Goal: Task Accomplishment & Management: Complete application form

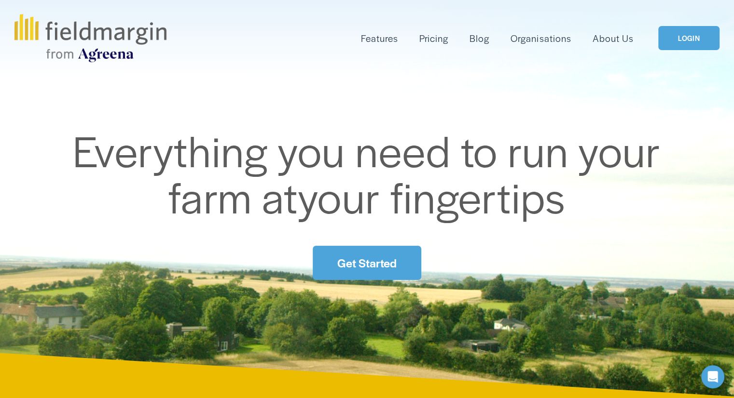
click at [384, 267] on link "Get Started" at bounding box center [367, 263] width 108 height 34
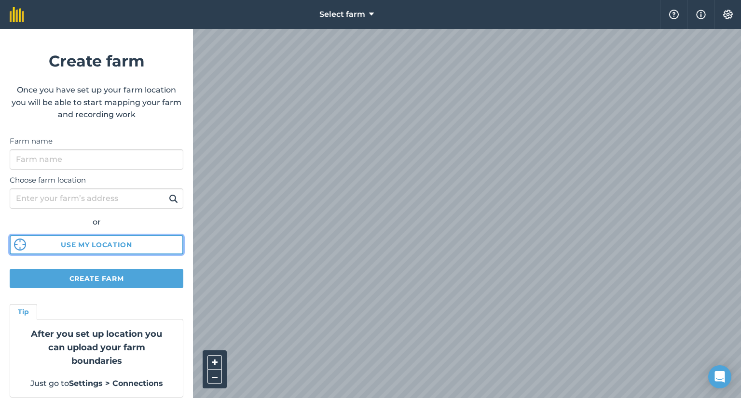
click at [102, 248] on button "Use my location" at bounding box center [97, 244] width 174 height 19
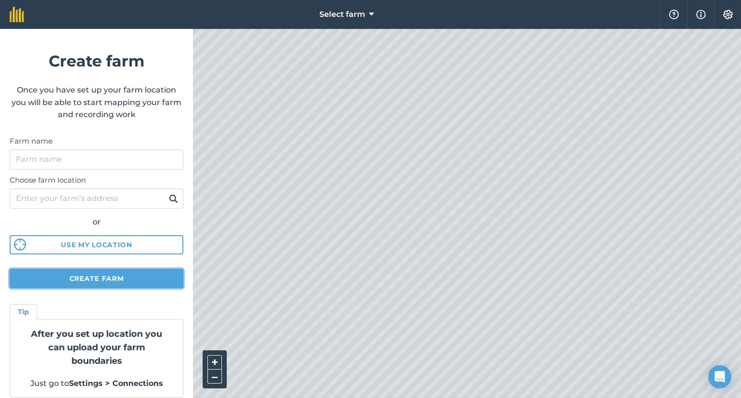
click at [62, 279] on button "Create farm" at bounding box center [97, 278] width 174 height 19
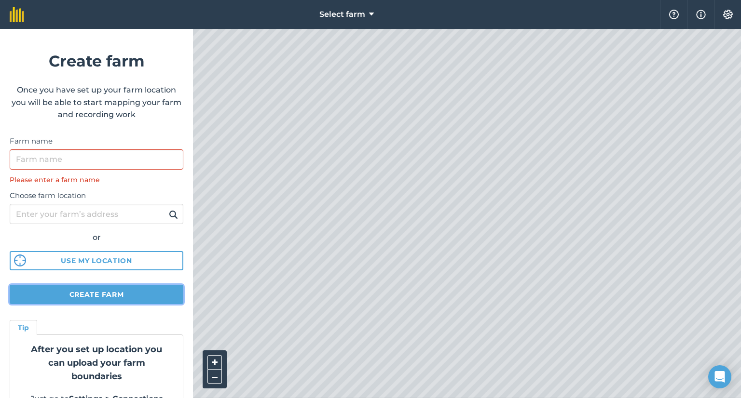
click at [74, 293] on button "Create farm" at bounding box center [97, 294] width 174 height 19
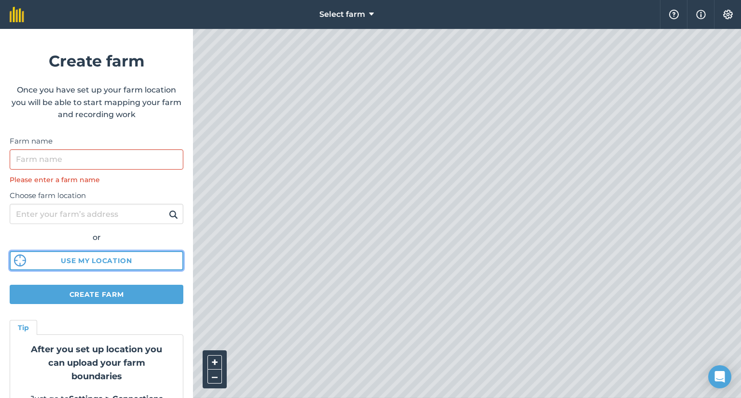
click at [97, 262] on button "Use my location" at bounding box center [97, 260] width 174 height 19
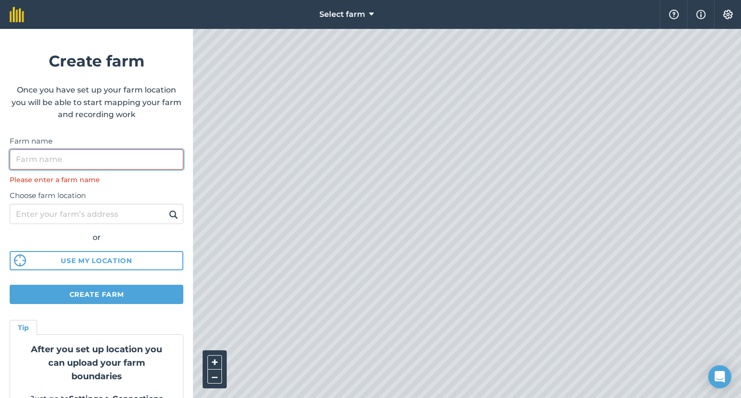
click at [83, 164] on input "Farm name" at bounding box center [97, 160] width 174 height 20
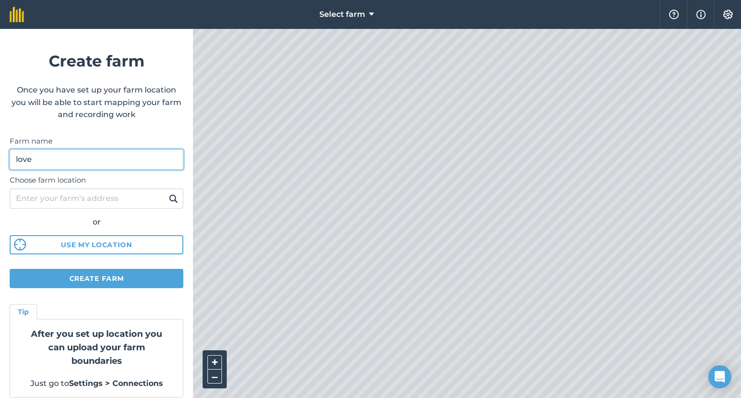
type input "love"
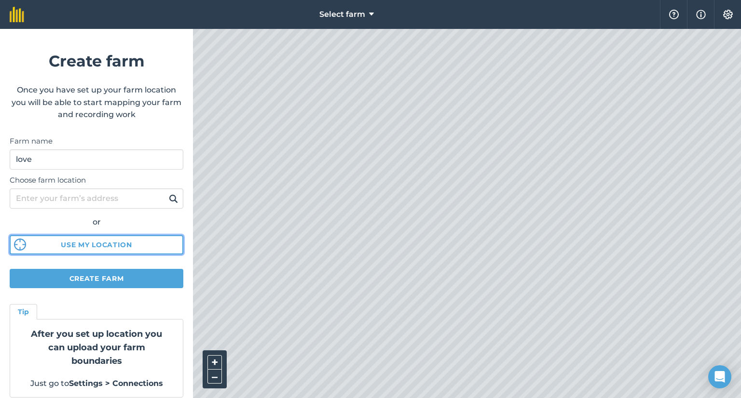
click at [93, 242] on button "Use my location" at bounding box center [97, 244] width 174 height 19
click at [121, 29] on div "Select farm Help Info Settings Create farm Once you have set up your farm locat…" at bounding box center [370, 14] width 741 height 29
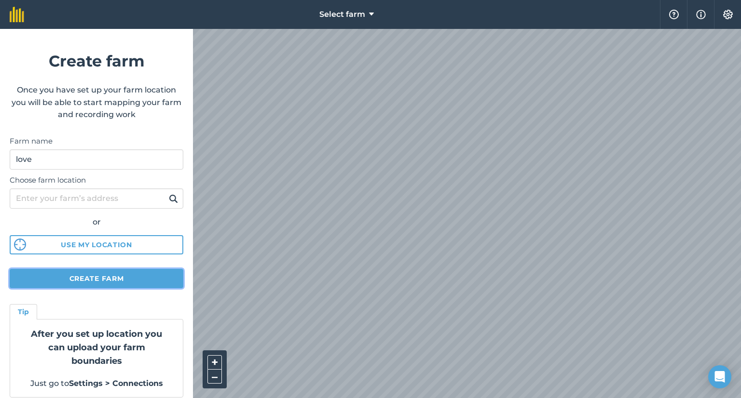
click at [126, 278] on button "Create farm" at bounding box center [97, 278] width 174 height 19
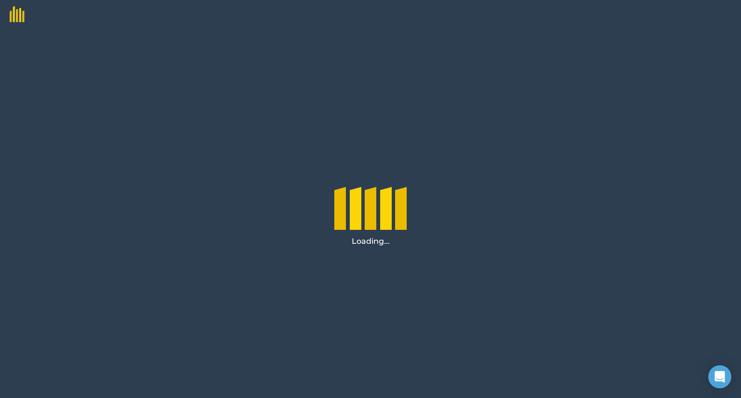
click at [123, 282] on div "Loading..." at bounding box center [370, 213] width 741 height 369
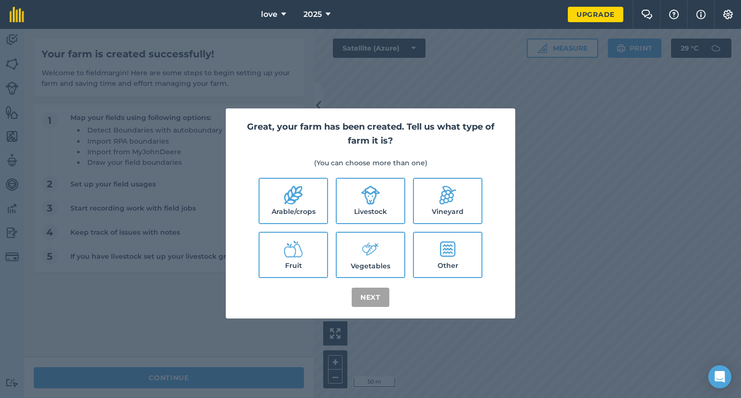
click at [309, 217] on label "Arable/crops" at bounding box center [293, 201] width 68 height 44
checkbox input "true"
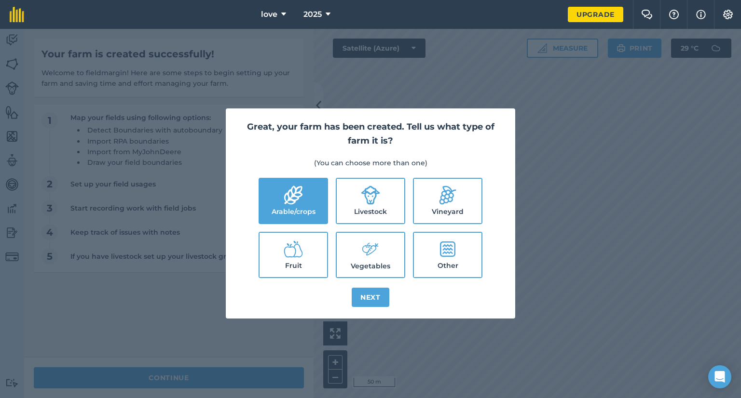
click at [357, 210] on label "Livestock" at bounding box center [371, 201] width 68 height 44
checkbox input "true"
click at [431, 200] on label "Vineyard" at bounding box center [448, 201] width 68 height 44
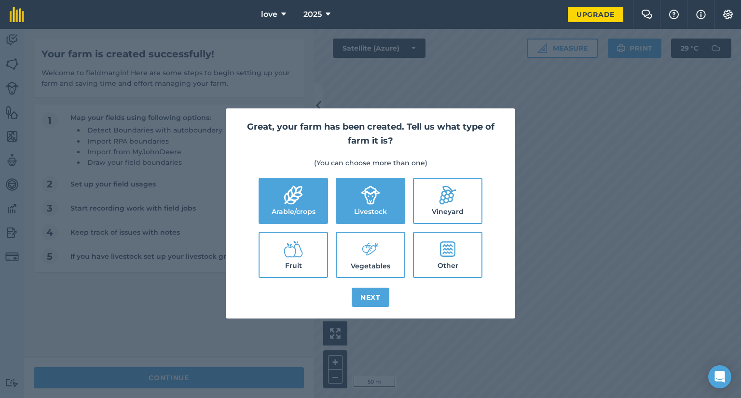
checkbox input "true"
click at [443, 249] on icon at bounding box center [447, 249] width 15 height 15
checkbox input "true"
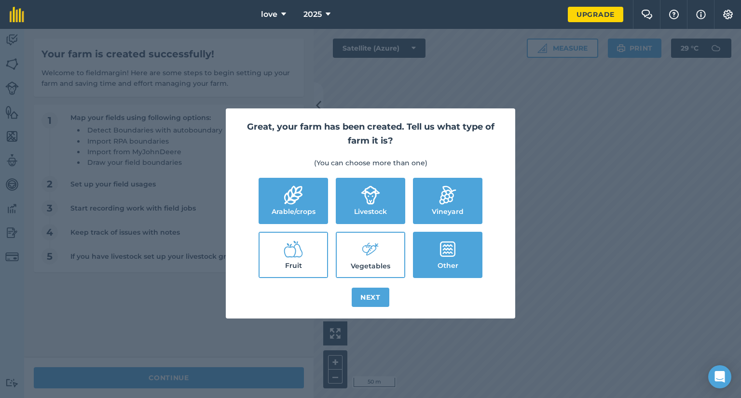
click at [384, 247] on label "Vegetables" at bounding box center [371, 255] width 68 height 44
checkbox input "true"
click at [309, 247] on label "Fruit" at bounding box center [293, 255] width 68 height 44
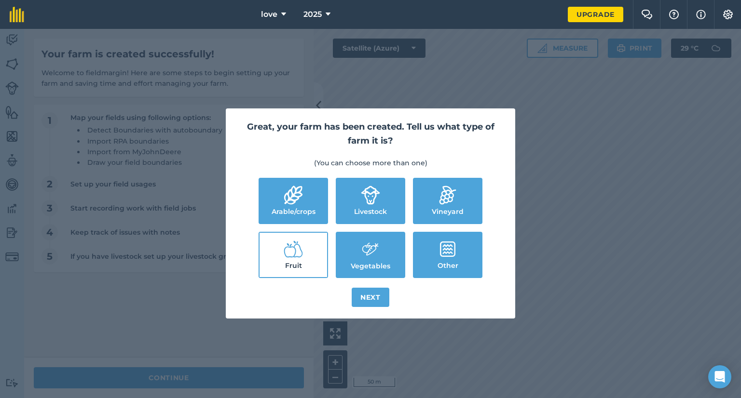
checkbox input "true"
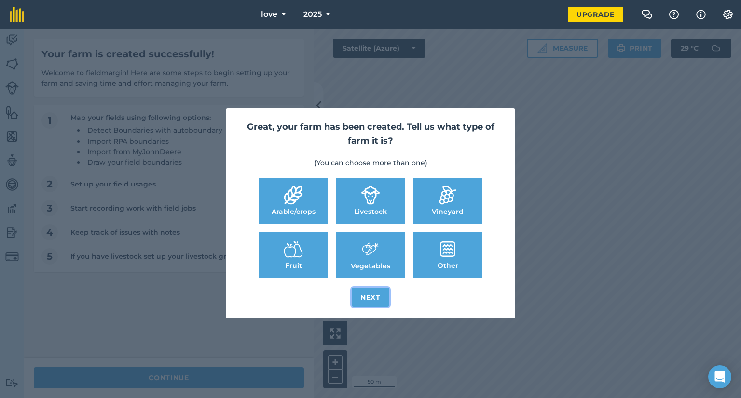
click at [363, 293] on button "Next" at bounding box center [371, 297] width 38 height 19
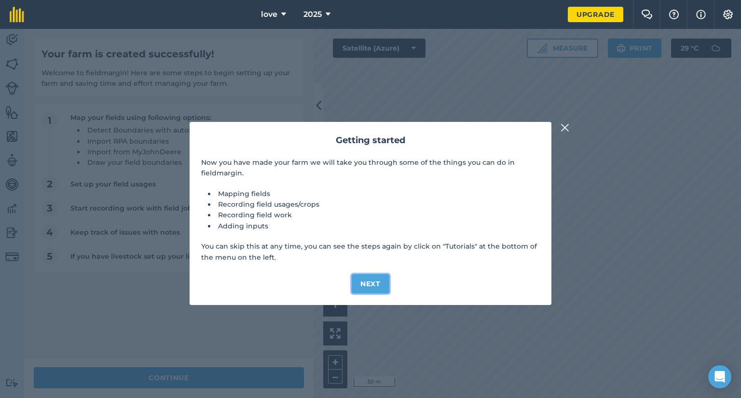
click at [366, 282] on button "Next" at bounding box center [371, 283] width 38 height 19
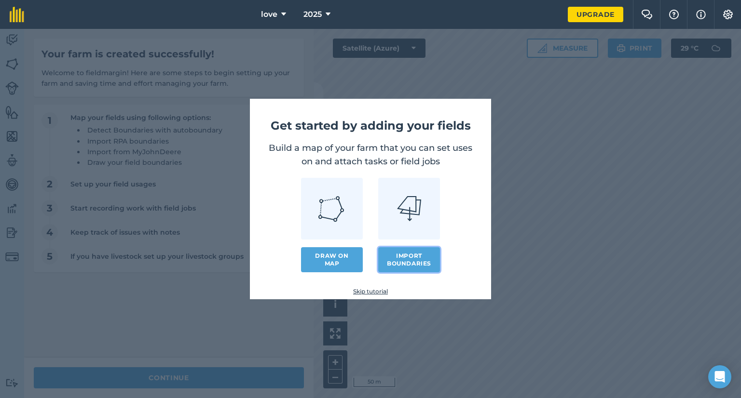
click at [379, 263] on button "Import boundaries" at bounding box center [409, 259] width 62 height 25
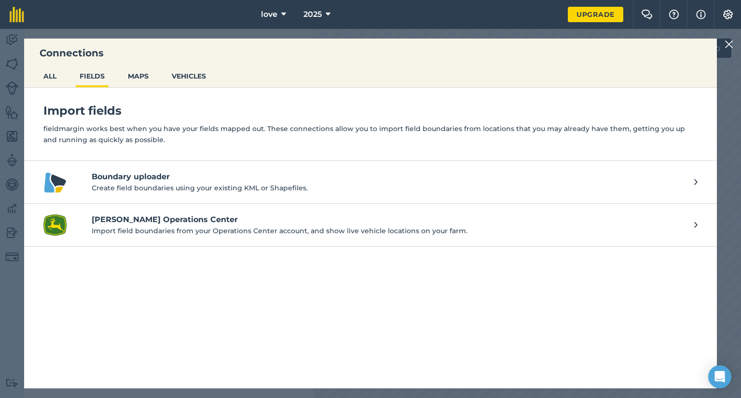
click at [295, 188] on p "Create field boundaries using your existing KML or Shapefiles." at bounding box center [388, 188] width 593 height 11
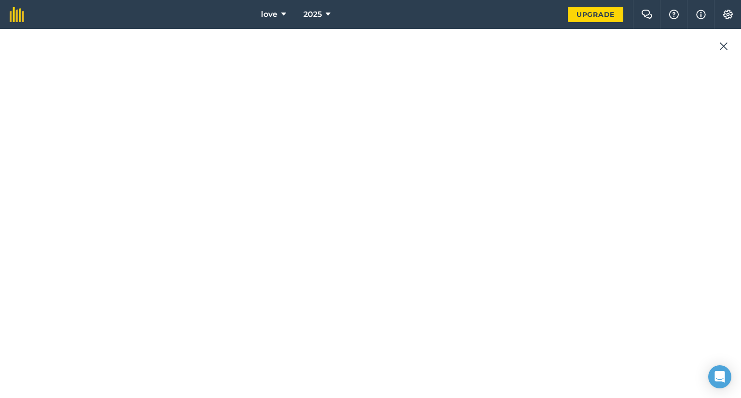
click at [295, 188] on div at bounding box center [370, 213] width 741 height 369
drag, startPoint x: 295, startPoint y: 188, endPoint x: 403, endPoint y: 271, distance: 136.9
click at [403, 271] on div at bounding box center [370, 213] width 741 height 369
click at [278, 11] on button "love" at bounding box center [273, 14] width 33 height 29
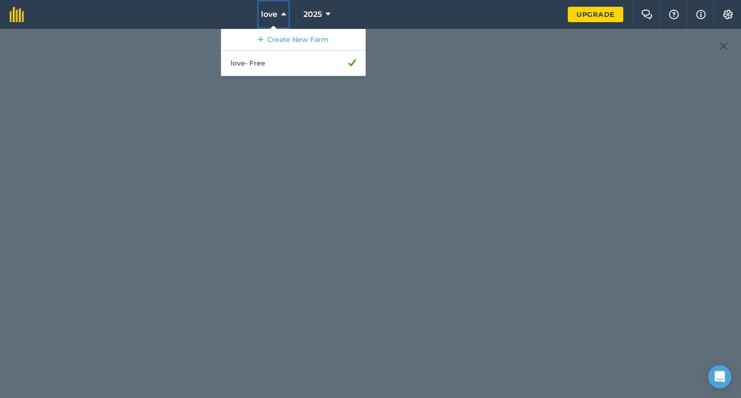
click at [278, 11] on button "love" at bounding box center [273, 14] width 33 height 29
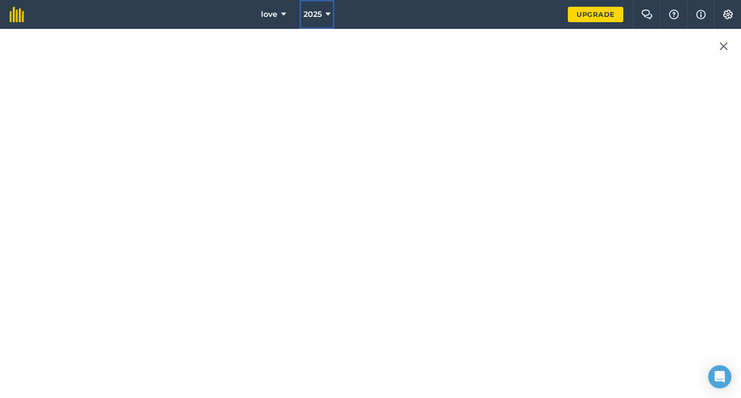
click at [326, 14] on icon at bounding box center [328, 15] width 5 height 12
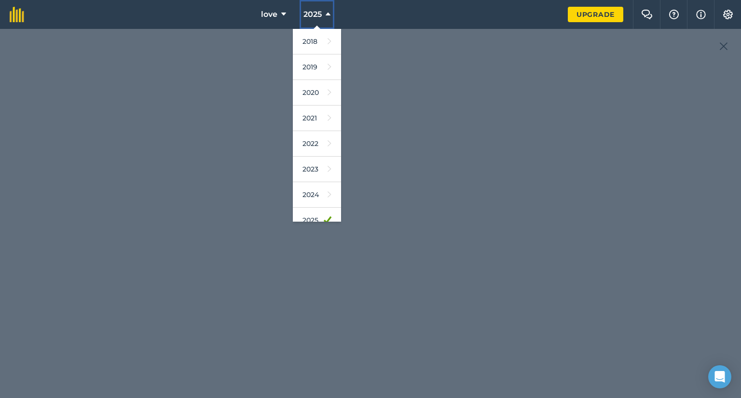
click at [326, 14] on icon at bounding box center [328, 15] width 5 height 12
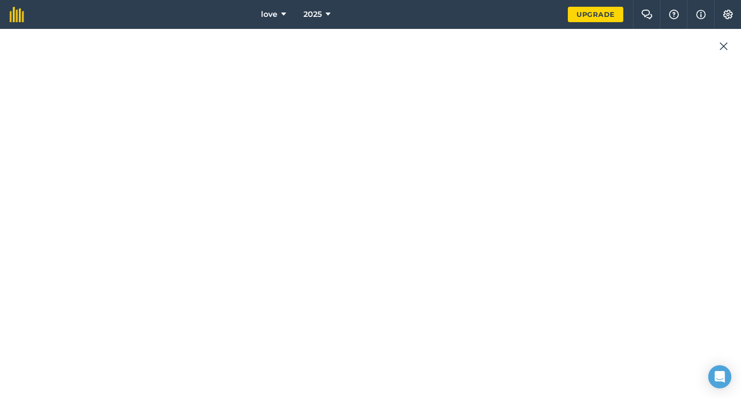
drag, startPoint x: 237, startPoint y: 114, endPoint x: 289, endPoint y: 160, distance: 69.4
click at [289, 160] on div at bounding box center [370, 213] width 741 height 369
click at [9, 14] on link at bounding box center [17, 14] width 34 height 29
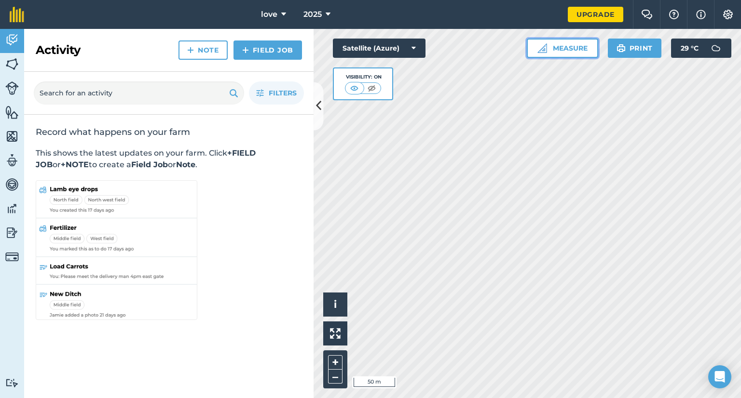
click at [592, 47] on button "Measure" at bounding box center [562, 48] width 71 height 19
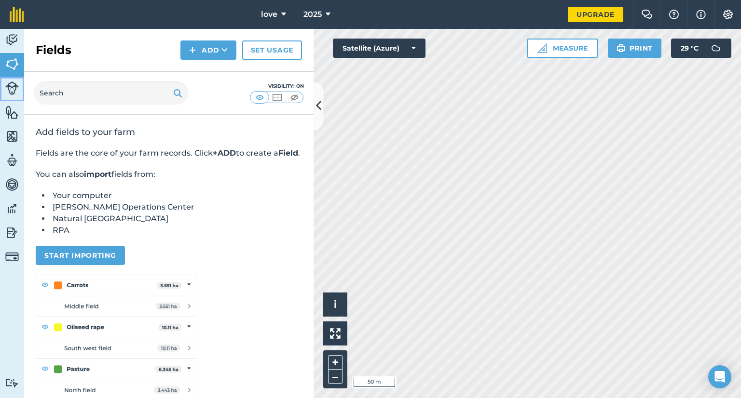
click at [15, 96] on link "Livestock" at bounding box center [12, 89] width 24 height 24
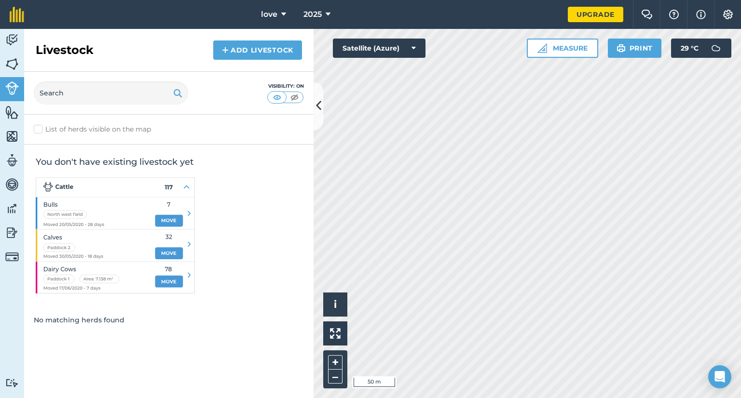
click at [178, 223] on img at bounding box center [115, 235] width 159 height 116
click at [174, 221] on img at bounding box center [115, 235] width 159 height 116
